Goal: Task Accomplishment & Management: Manage account settings

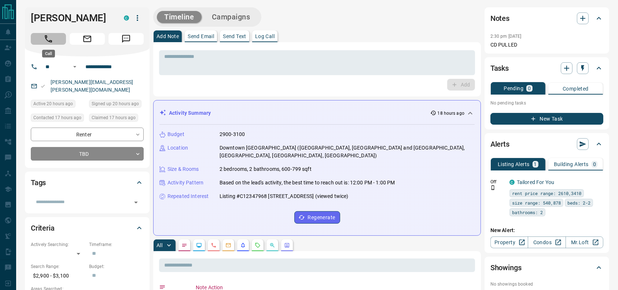
click at [51, 37] on icon "Call" at bounding box center [49, 39] width 10 height 10
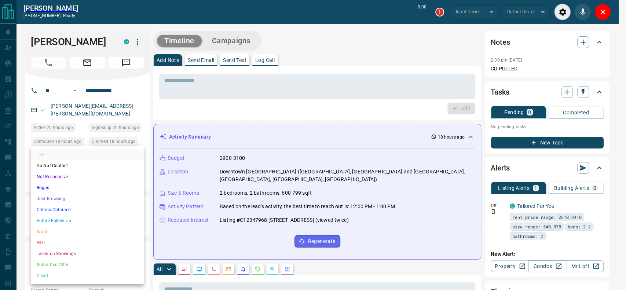
type input "*******"
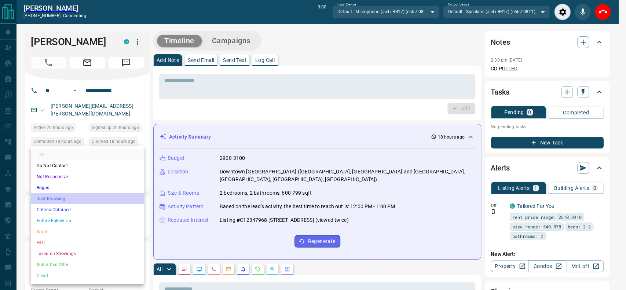
click at [91, 201] on li "Just Browsing" at bounding box center [87, 198] width 113 height 11
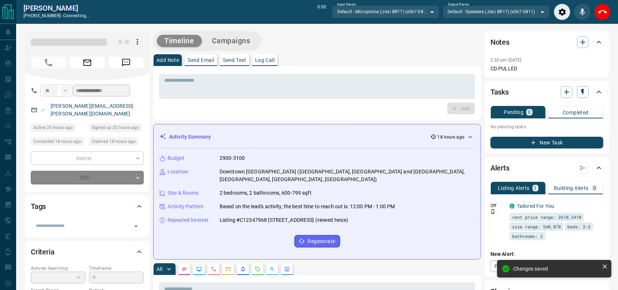
type input "*"
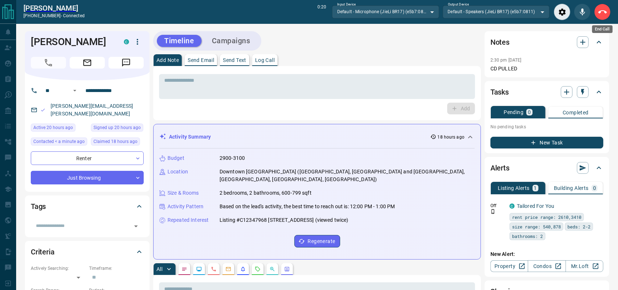
click at [602, 12] on icon "End Call" at bounding box center [603, 12] width 9 height 9
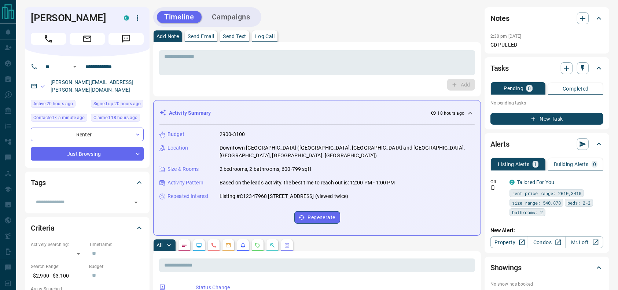
click at [446, 30] on div "Add Note Send Email Send Text Log Call" at bounding box center [317, 36] width 328 height 12
click at [411, 19] on div "Timeline Campaigns" at bounding box center [317, 16] width 328 height 19
click at [301, 66] on textarea at bounding box center [317, 63] width 306 height 19
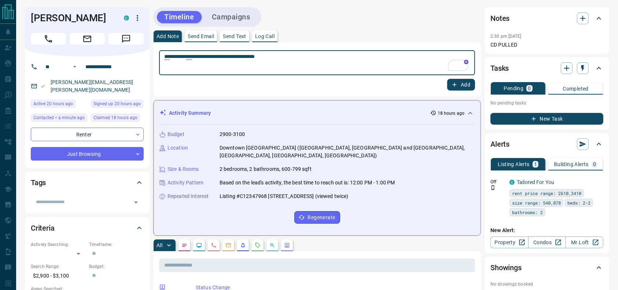
type textarea "**********"
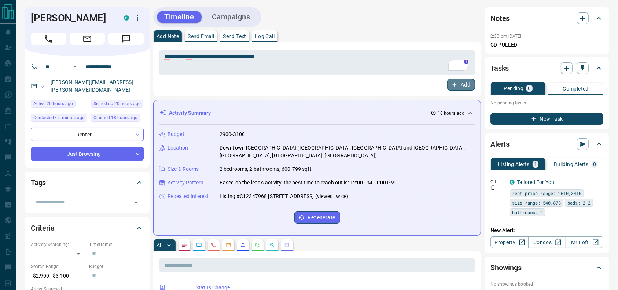
click at [461, 81] on button "Add" at bounding box center [462, 85] width 28 height 12
click at [220, 13] on button "Campaigns" at bounding box center [231, 17] width 53 height 12
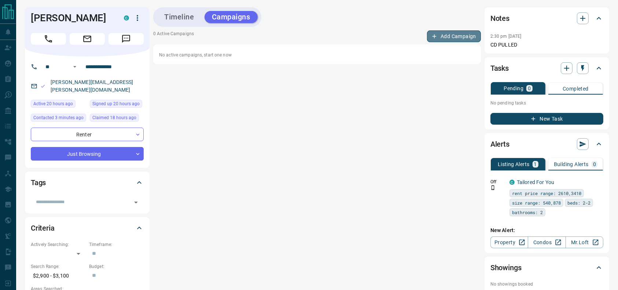
click at [466, 31] on button "Add Campaign" at bounding box center [454, 36] width 54 height 12
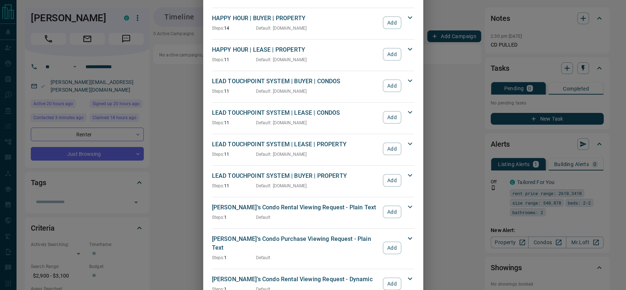
scroll to position [181, 0]
click at [391, 142] on button "Add" at bounding box center [392, 148] width 18 height 12
click at [380, 108] on div "LEAD TOUCHPOINT SYSTEM | LEASE | CONDOS Steps: 11 Default : [DOMAIN_NAME] Add" at bounding box center [309, 117] width 194 height 18
click at [380, 112] on div "LEAD TOUCHPOINT SYSTEM | LEASE | CONDOS Steps: 11 Default : [DOMAIN_NAME] Add" at bounding box center [309, 117] width 194 height 18
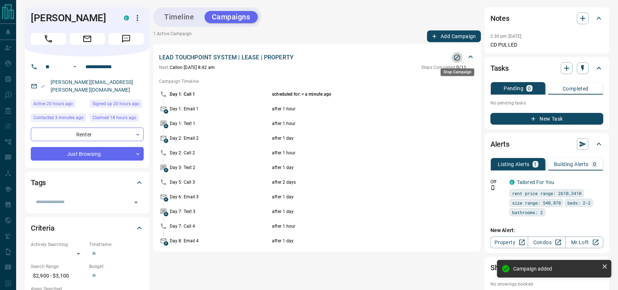
click at [455, 59] on icon "Stop Campaign" at bounding box center [457, 58] width 6 height 6
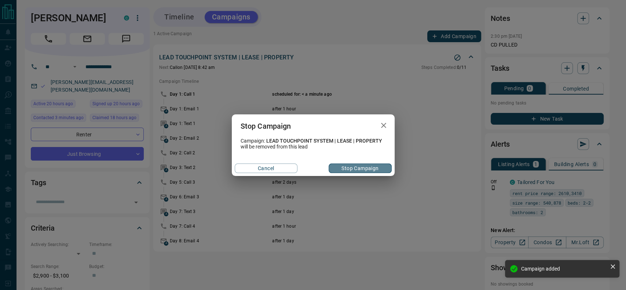
click at [364, 169] on button "Stop Campaign" at bounding box center [360, 169] width 63 height 10
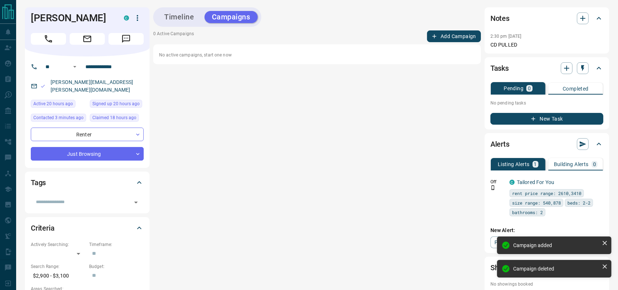
click at [443, 32] on button "Add Campaign" at bounding box center [454, 36] width 54 height 12
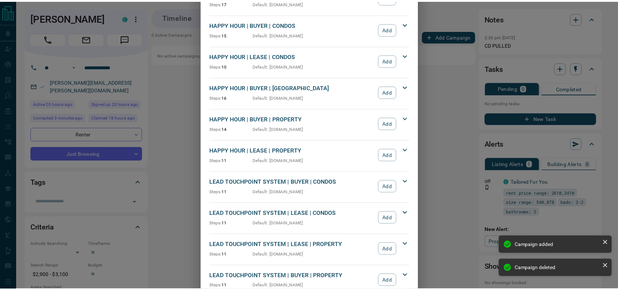
scroll to position [80, 0]
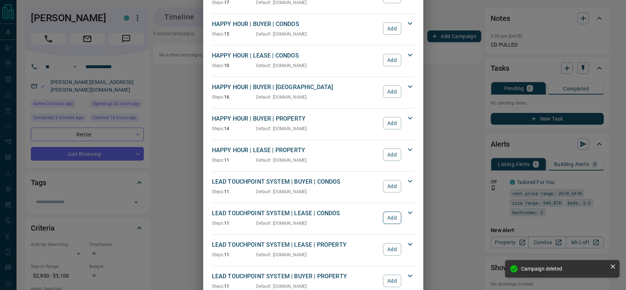
click at [387, 215] on button "Add" at bounding box center [392, 218] width 18 height 12
